Goal: Browse casually

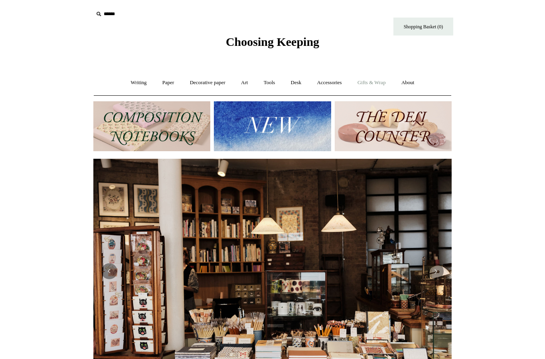
click at [370, 85] on link "Gifts & Wrap +" at bounding box center [371, 82] width 43 height 21
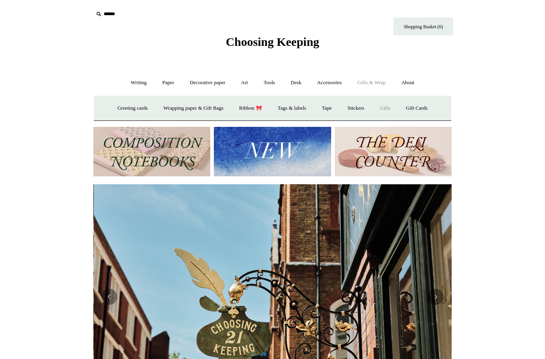
click at [388, 103] on link "Gifts +" at bounding box center [385, 108] width 25 height 21
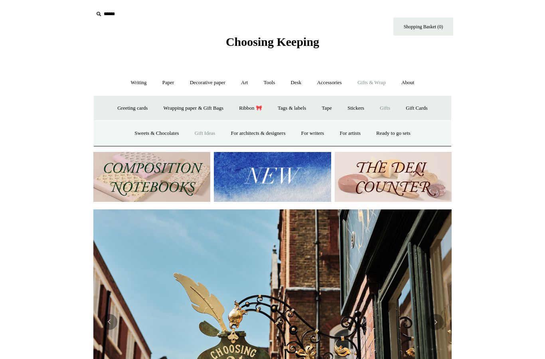
click at [201, 132] on link "Gift Ideas" at bounding box center [204, 133] width 35 height 21
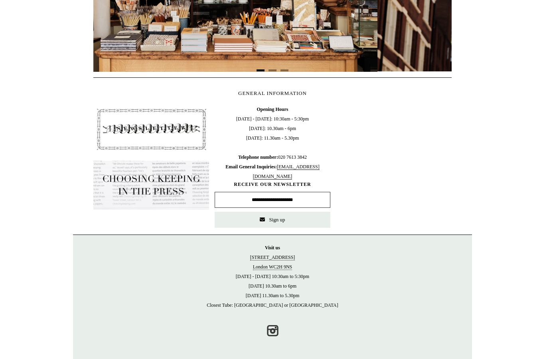
scroll to position [0, 0]
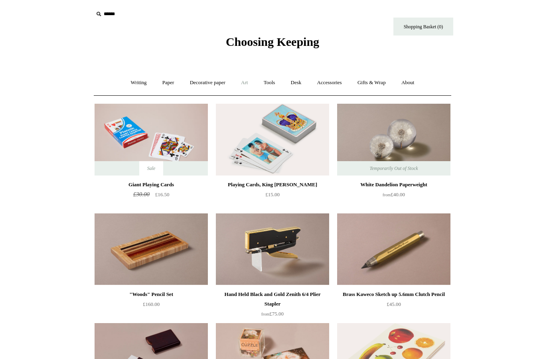
click at [242, 84] on link "Art +" at bounding box center [244, 82] width 21 height 21
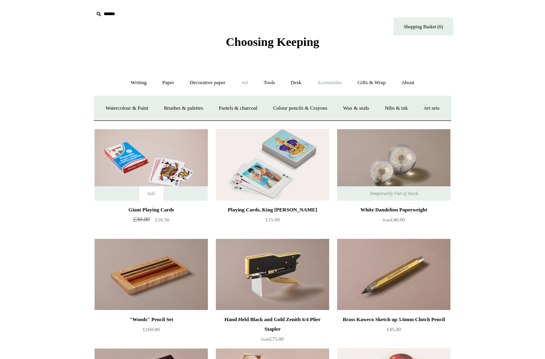
click at [321, 84] on link "Accessories +" at bounding box center [329, 82] width 39 height 21
click at [140, 108] on link "Personal Accessories +" at bounding box center [137, 108] width 58 height 21
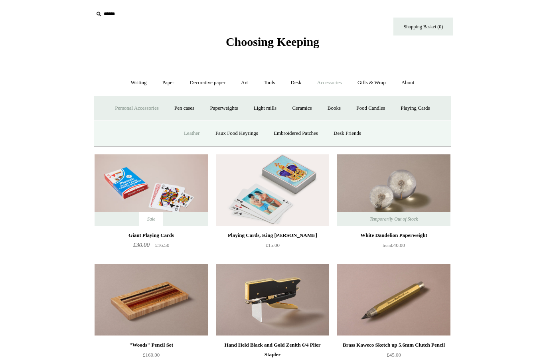
click at [183, 136] on link "Leather" at bounding box center [192, 133] width 30 height 21
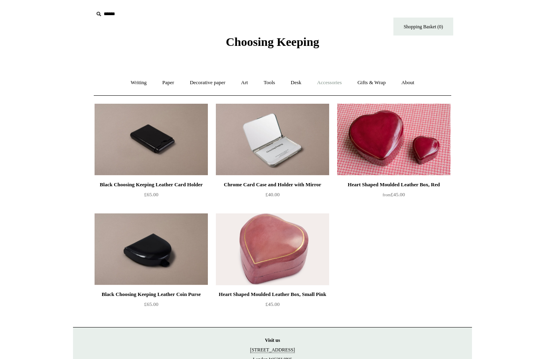
click at [331, 86] on link "Accessories +" at bounding box center [329, 82] width 39 height 21
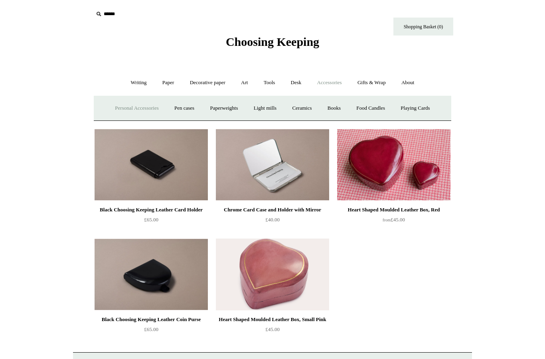
click at [137, 106] on link "Personal Accessories +" at bounding box center [137, 108] width 58 height 21
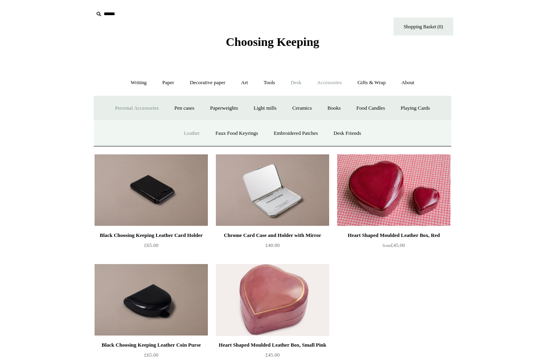
click at [300, 85] on link "Desk +" at bounding box center [296, 82] width 25 height 21
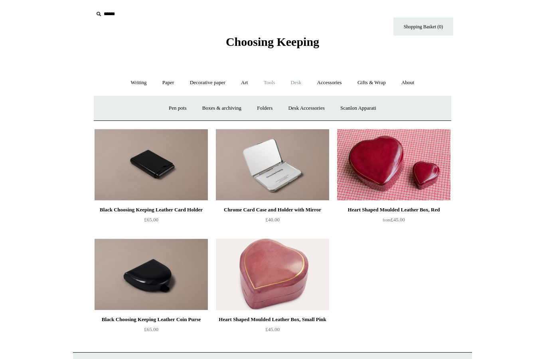
click at [272, 85] on link "Tools +" at bounding box center [269, 82] width 26 height 21
click at [247, 82] on link "Art +" at bounding box center [244, 82] width 21 height 21
click at [222, 82] on link "Decorative paper +" at bounding box center [208, 82] width 50 height 21
click at [165, 84] on link "Paper +" at bounding box center [168, 82] width 26 height 21
click at [138, 81] on link "Writing +" at bounding box center [139, 82] width 30 height 21
